Goal: Transaction & Acquisition: Purchase product/service

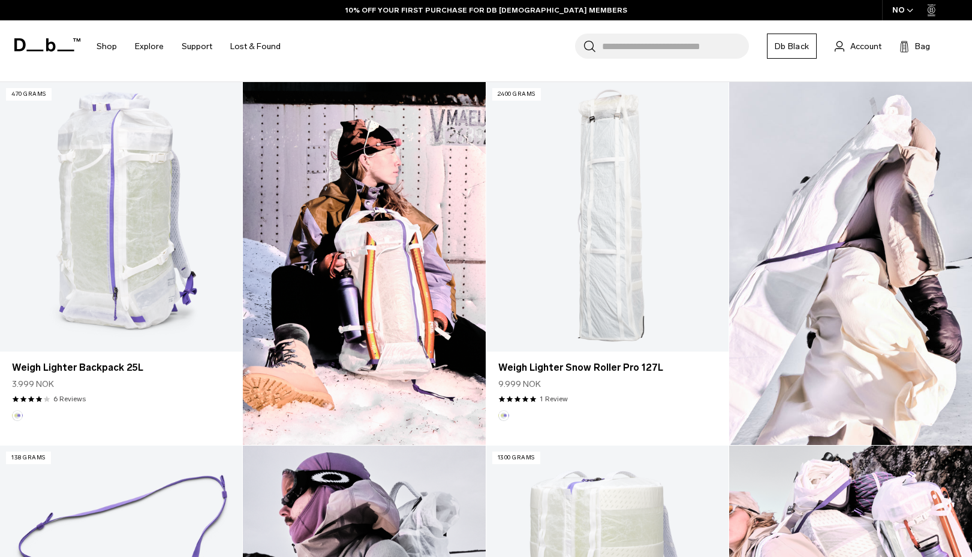
scroll to position [431, 0]
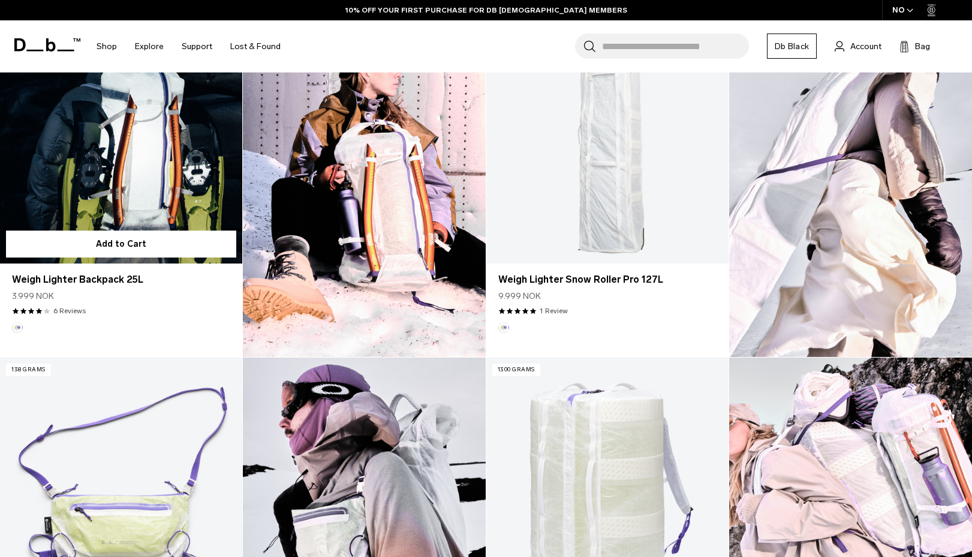
click at [144, 140] on link "Weigh Lighter Backpack 25L" at bounding box center [121, 128] width 242 height 269
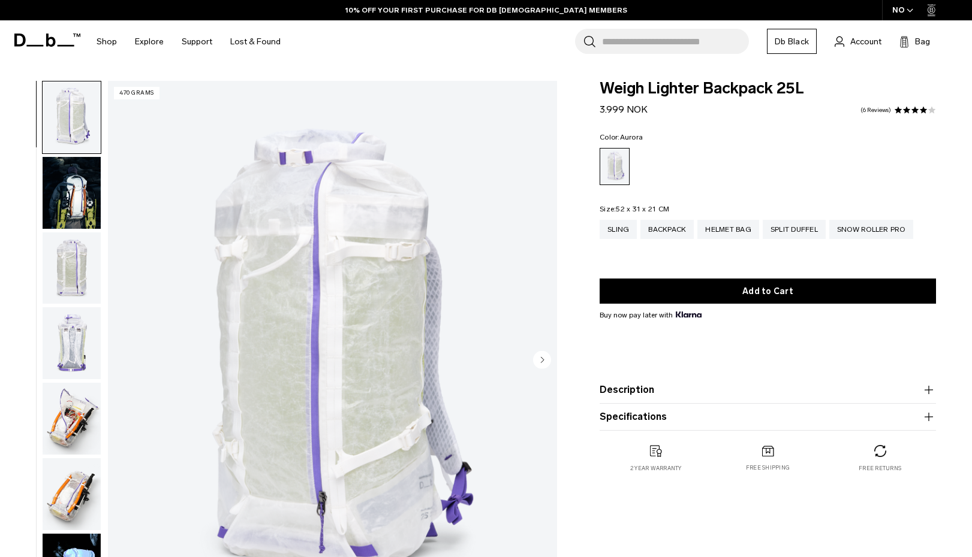
click at [71, 215] on img "button" at bounding box center [72, 193] width 58 height 72
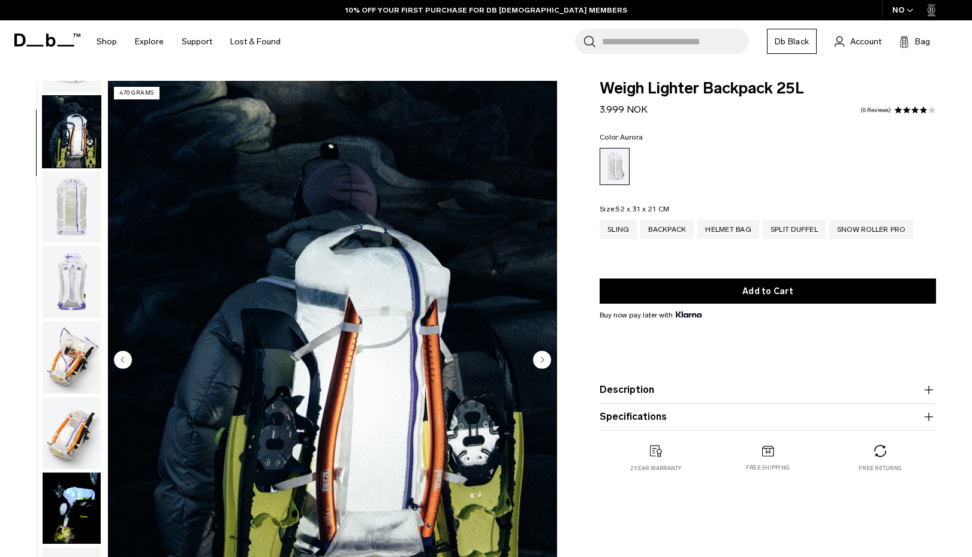
scroll to position [76, 0]
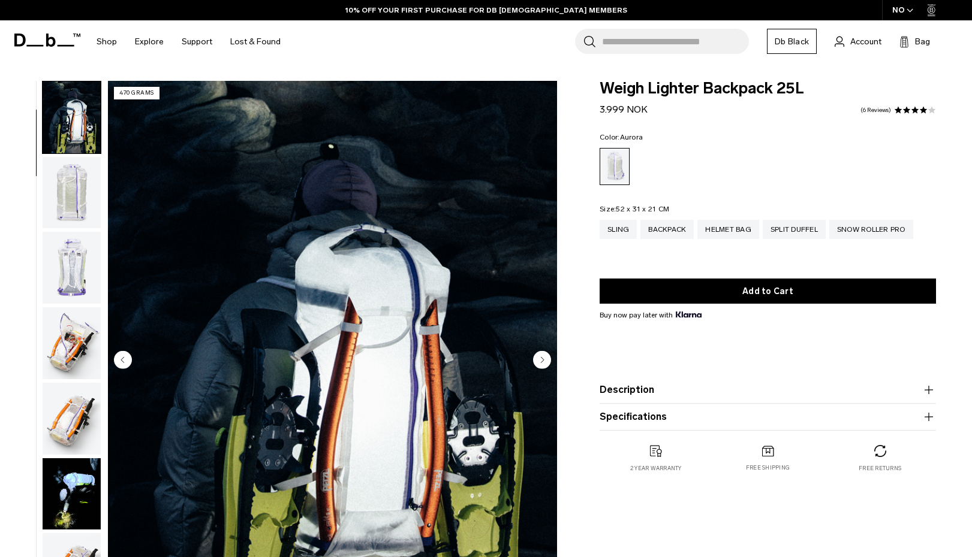
click at [74, 207] on img "button" at bounding box center [72, 193] width 58 height 72
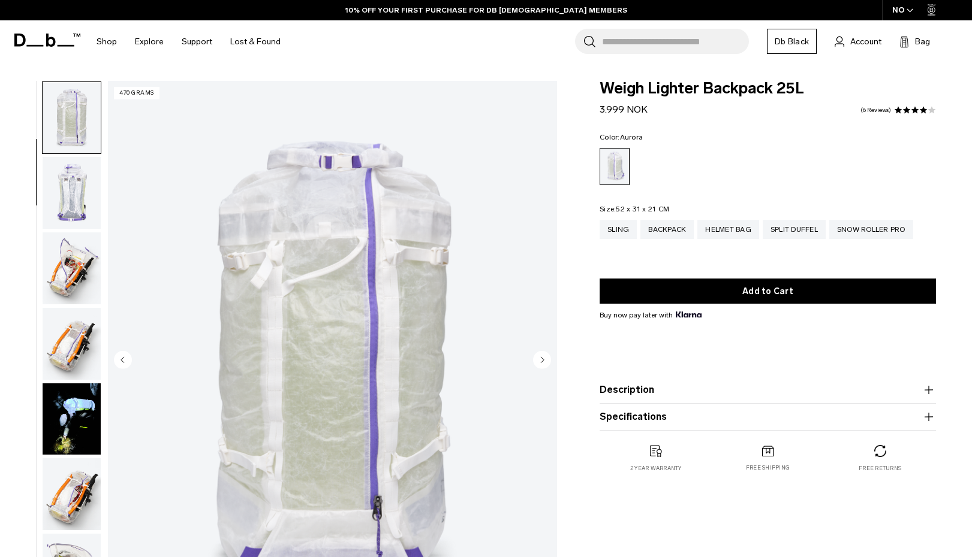
scroll to position [151, 0]
click at [71, 207] on img "button" at bounding box center [72, 192] width 58 height 72
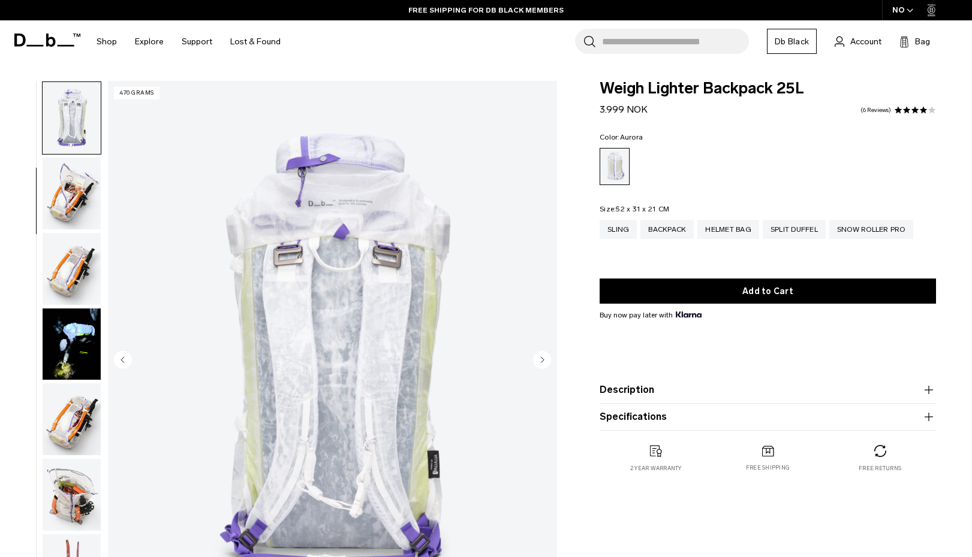
scroll to position [226, 0]
click at [71, 200] on img "button" at bounding box center [72, 193] width 58 height 72
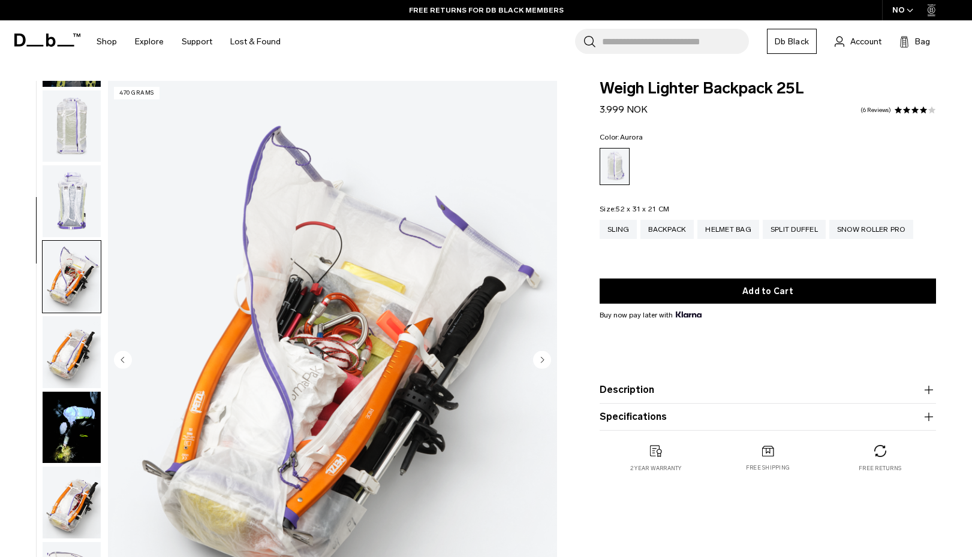
scroll to position [0, 0]
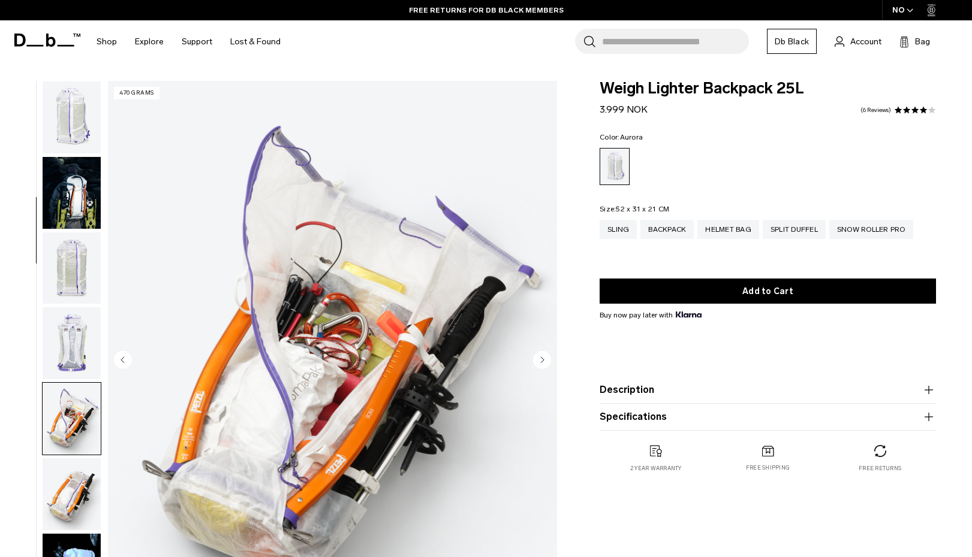
click at [68, 272] on img "button" at bounding box center [72, 269] width 58 height 72
